Goal: Find specific page/section: Find specific page/section

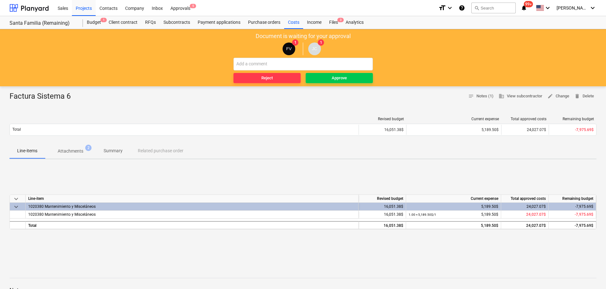
click at [81, 149] on p "Attachments" at bounding box center [71, 151] width 26 height 7
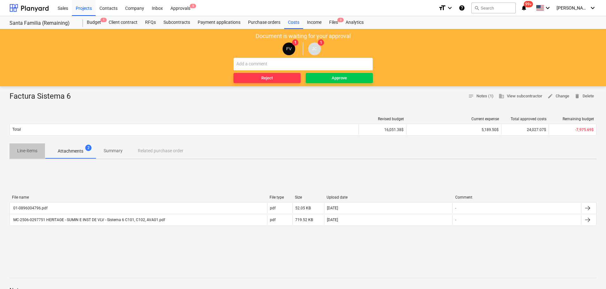
click at [29, 149] on p "Line-items" at bounding box center [27, 150] width 20 height 7
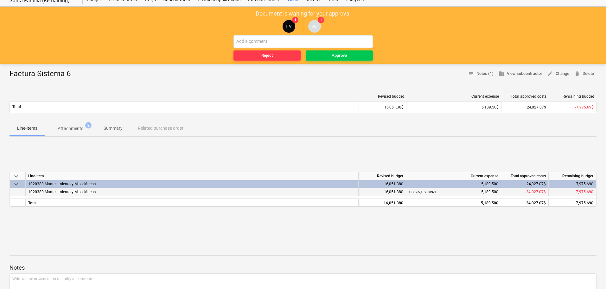
scroll to position [32, 0]
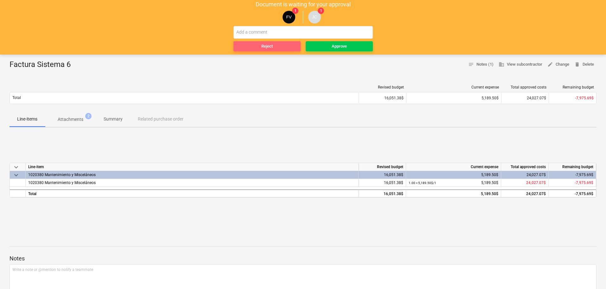
click at [267, 45] on div "Reject" at bounding box center [267, 46] width 11 height 7
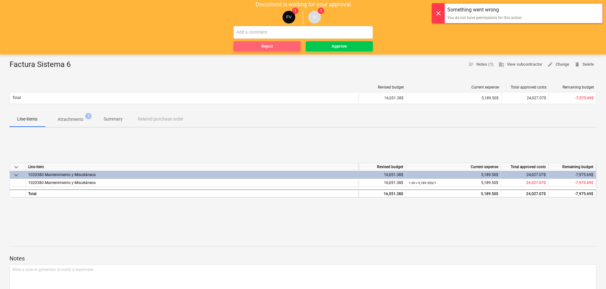
click at [260, 50] on span "Reject" at bounding box center [267, 46] width 62 height 7
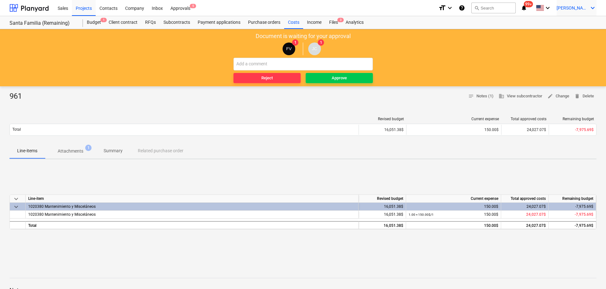
click at [583, 5] on div "[PERSON_NAME] keyboard_arrow_down" at bounding box center [577, 8] width 40 height 16
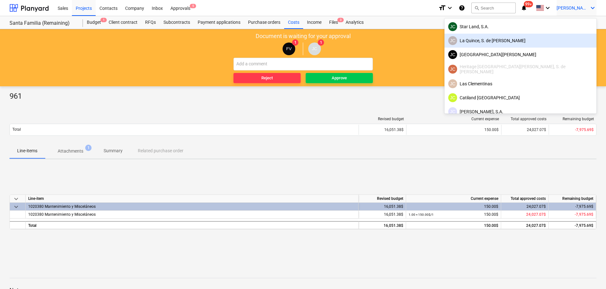
click at [554, 42] on div "[PERSON_NAME], S. de [PERSON_NAME]" at bounding box center [521, 40] width 145 height 9
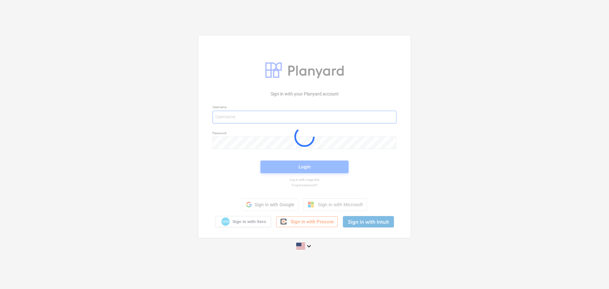
type input "[PERSON_NAME][EMAIL_ADDRESS][DOMAIN_NAME]"
